Goal: Navigation & Orientation: Find specific page/section

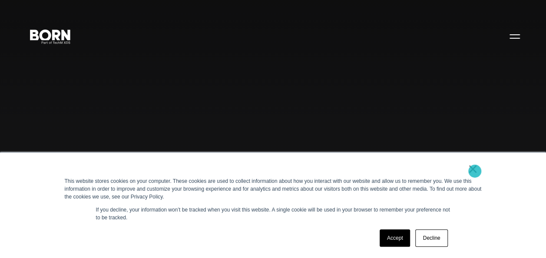
click at [475, 171] on link "×" at bounding box center [473, 169] width 10 height 8
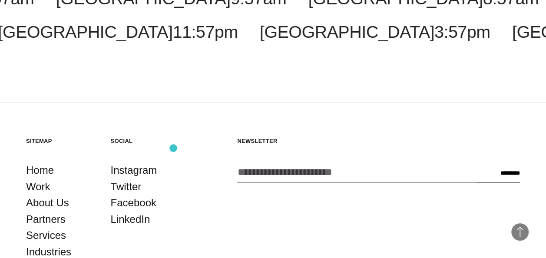
scroll to position [1858, 0]
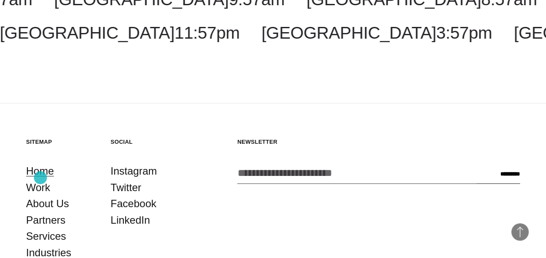
click at [40, 178] on link "Home" at bounding box center [40, 171] width 28 height 17
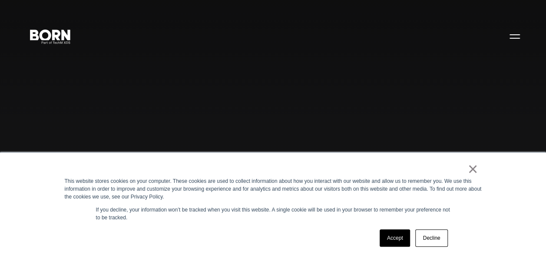
scroll to position [22, 0]
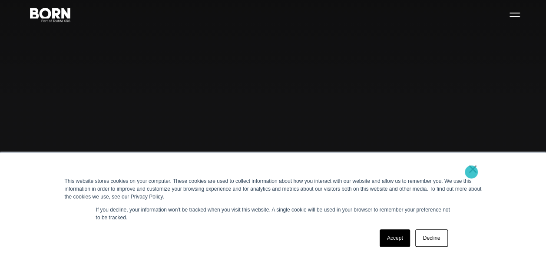
click at [471, 172] on link "×" at bounding box center [473, 169] width 10 height 8
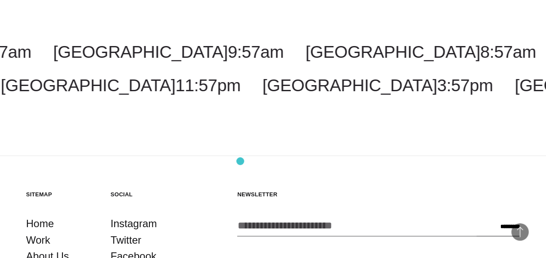
scroll to position [1922, 0]
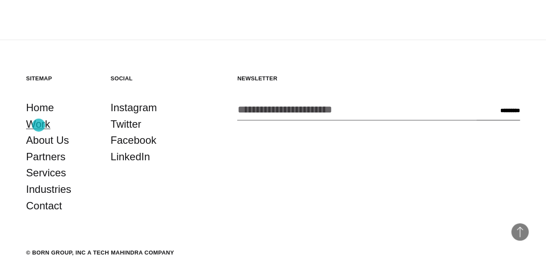
click at [39, 125] on link "Work" at bounding box center [38, 124] width 24 height 17
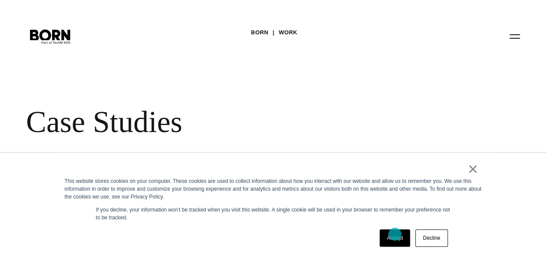
click at [395, 234] on link "Accept" at bounding box center [395, 237] width 31 height 17
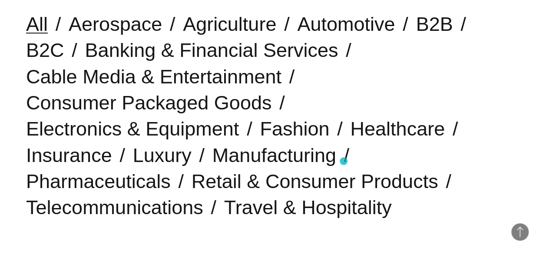
scroll to position [243, 0]
